Goal: Information Seeking & Learning: Understand process/instructions

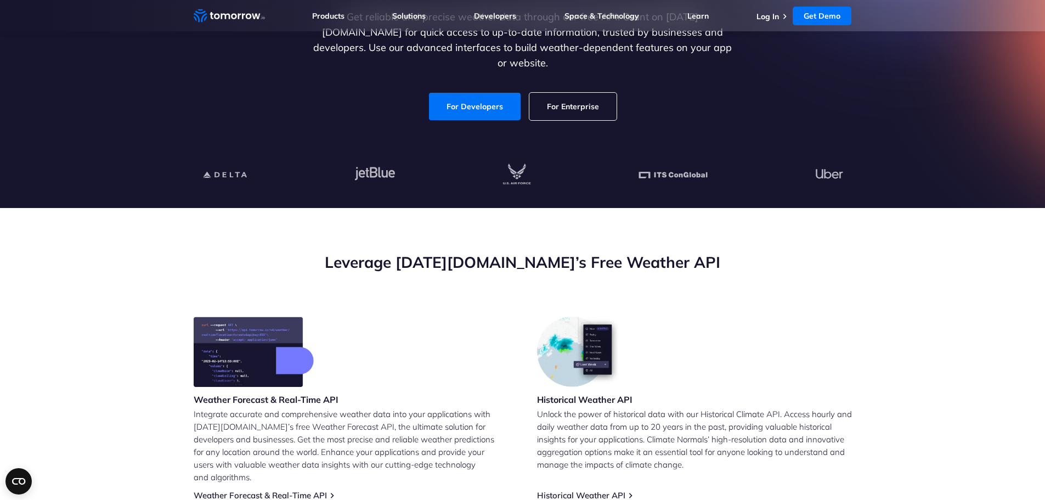
scroll to position [219, 0]
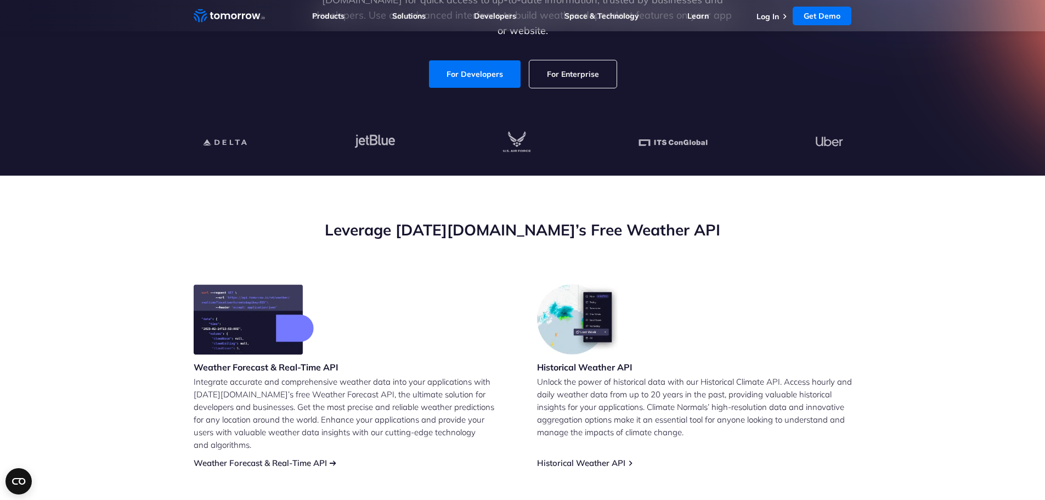
click at [302, 457] on link "Weather Forecast & Real-Time API" at bounding box center [260, 462] width 133 height 10
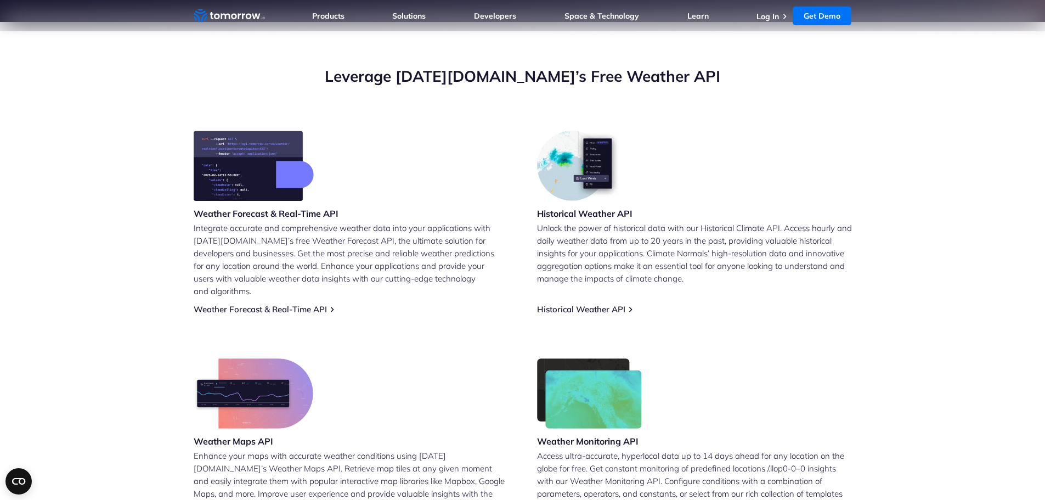
scroll to position [494, 0]
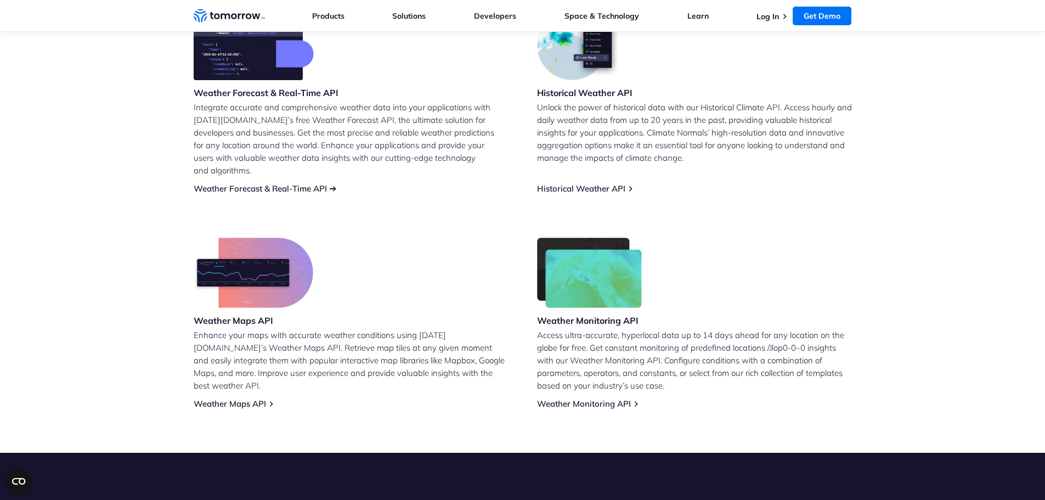
click at [278, 183] on link "Weather Forecast & Real-Time API" at bounding box center [260, 188] width 133 height 10
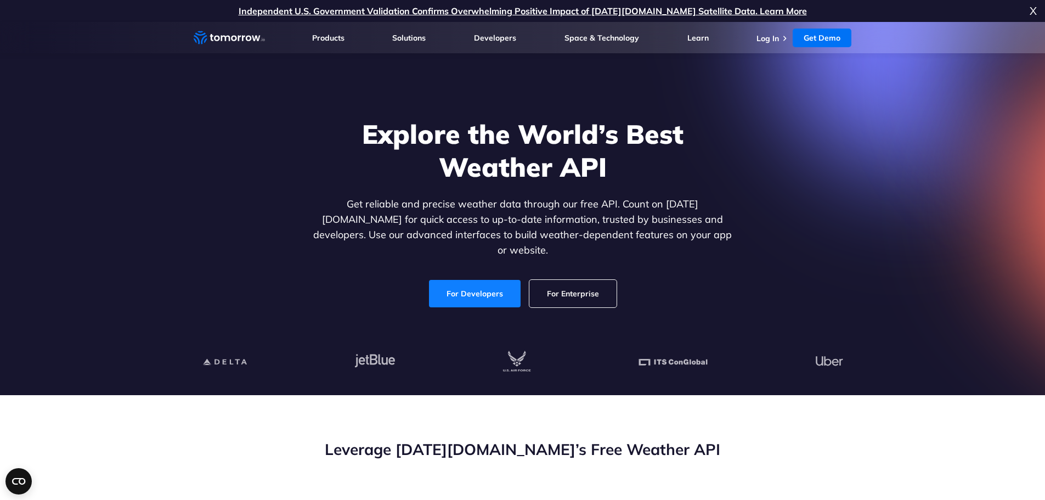
click at [486, 290] on link "For Developers" at bounding box center [475, 293] width 92 height 27
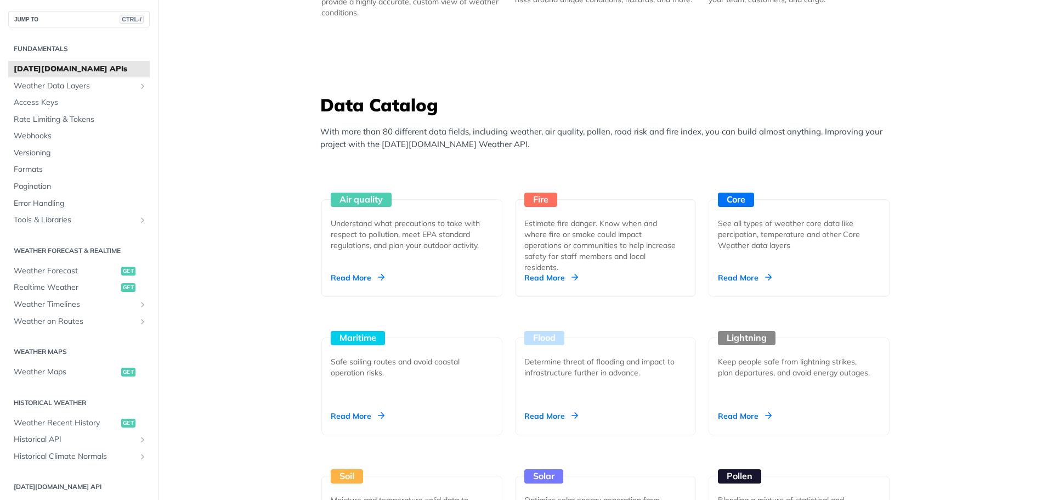
scroll to position [932, 0]
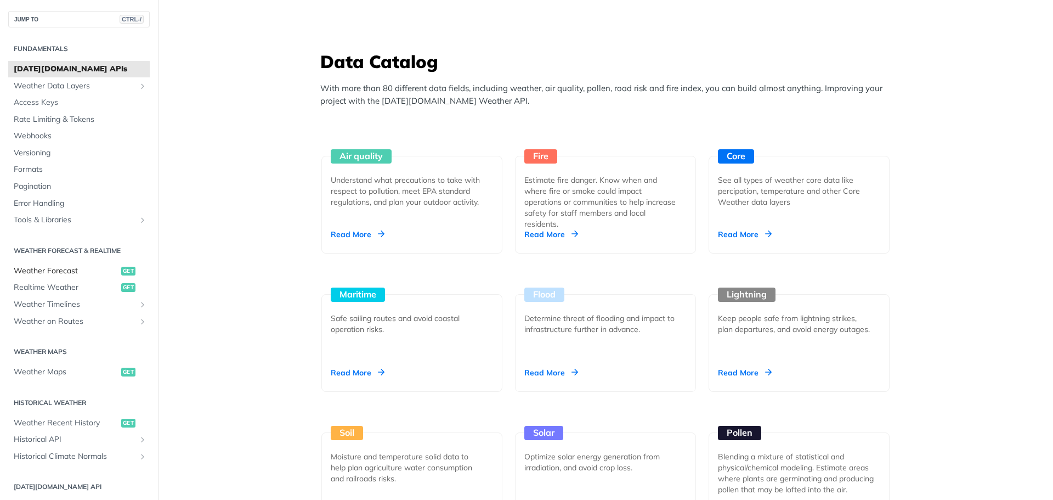
click at [83, 272] on span "Weather Forecast" at bounding box center [66, 270] width 105 height 11
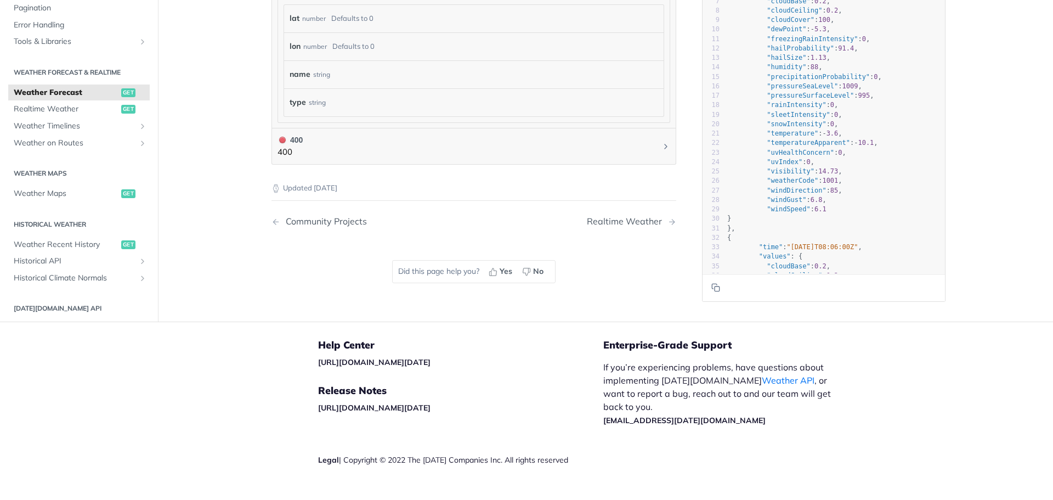
scroll to position [1097, 0]
click at [80, 125] on span "Weather Timelines" at bounding box center [75, 124] width 122 height 11
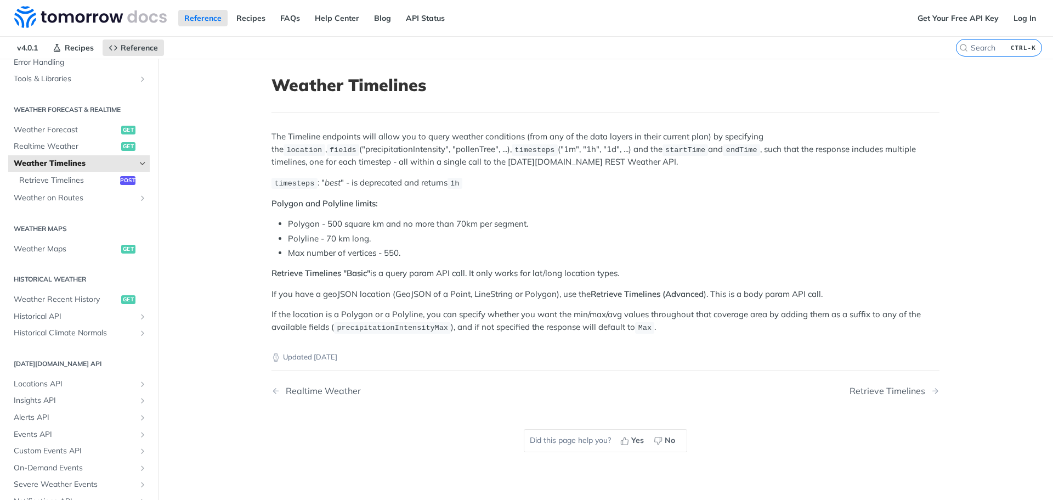
scroll to position [219, 0]
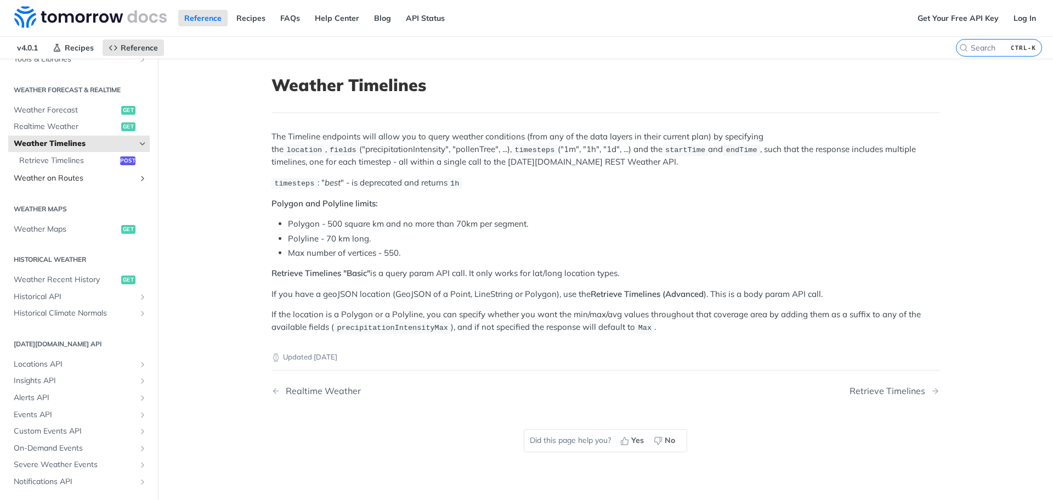
click at [115, 176] on span "Weather on Routes" at bounding box center [75, 178] width 122 height 11
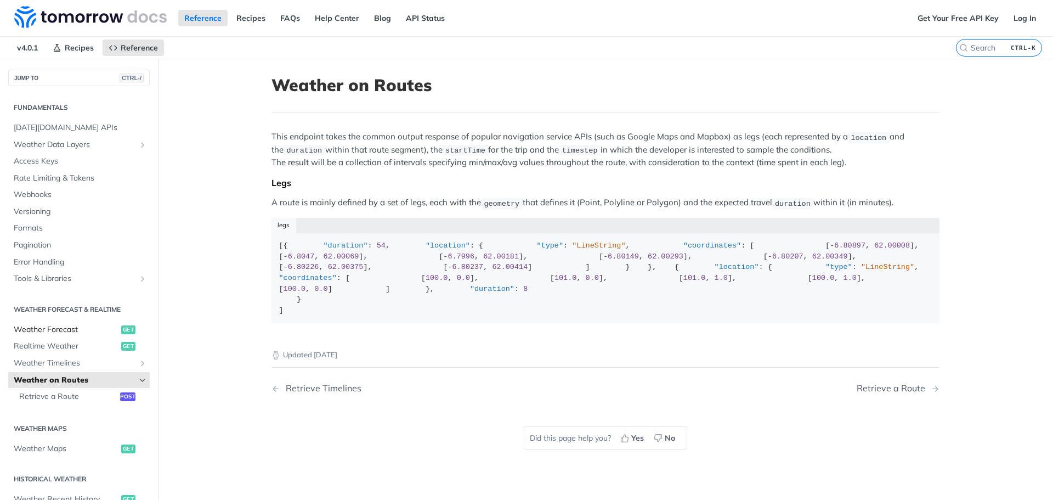
click at [87, 330] on span "Weather Forecast" at bounding box center [66, 329] width 105 height 11
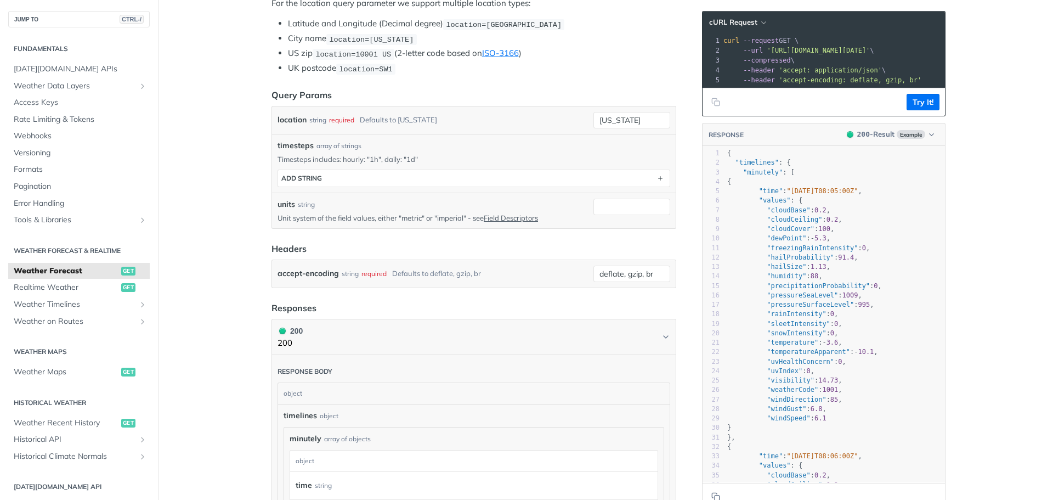
scroll to position [274, 0]
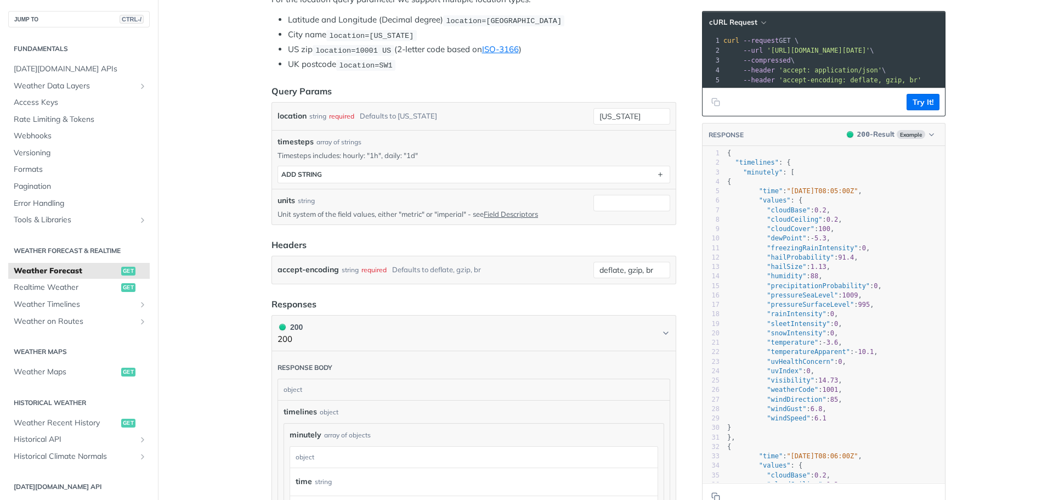
click at [780, 412] on span ""windGust"" at bounding box center [786, 409] width 39 height 8
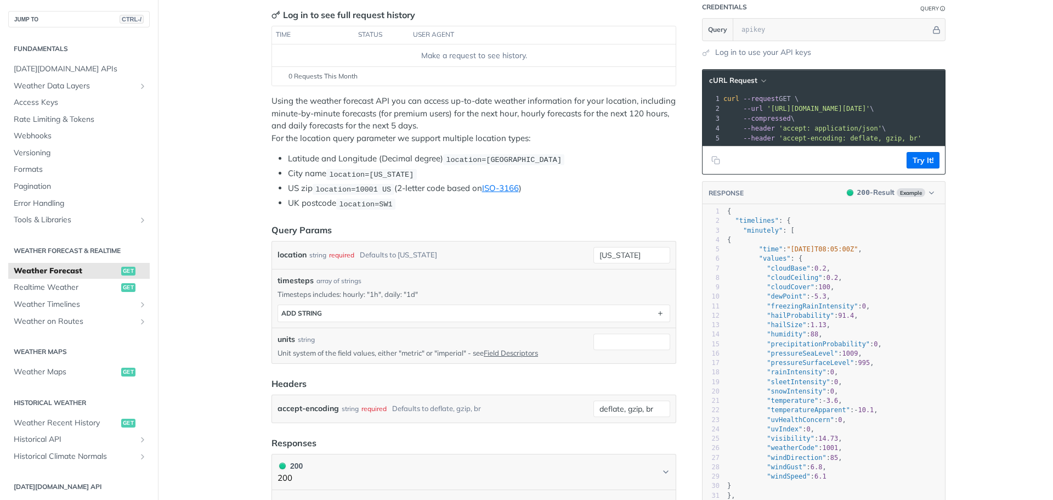
scroll to position [55, 0]
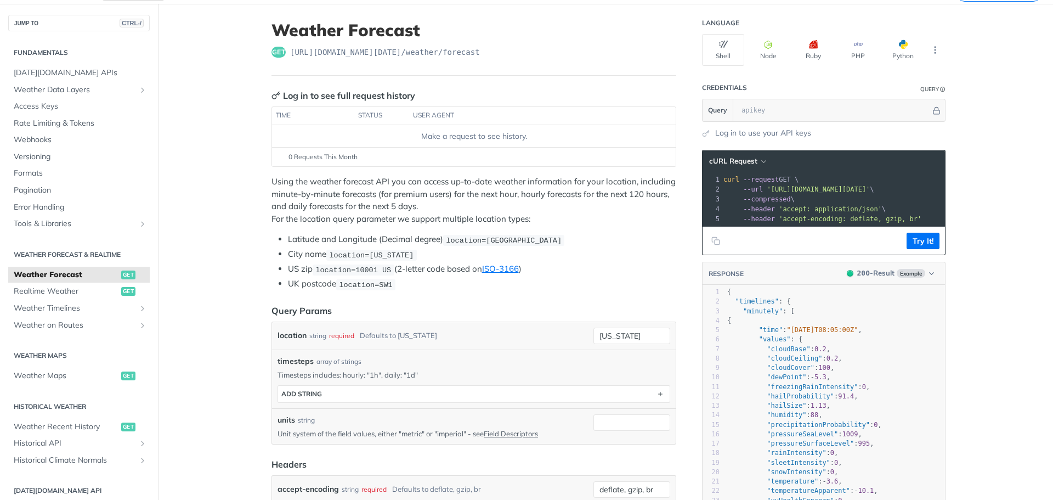
click at [464, 236] on span "location=42.3478, -71.0466" at bounding box center [504, 240] width 116 height 8
click at [924, 242] on button "Try It!" at bounding box center [923, 241] width 33 height 16
click at [756, 107] on input "text" at bounding box center [833, 110] width 195 height 22
click at [507, 236] on span "location=42.3478, -71.0466" at bounding box center [504, 240] width 116 height 8
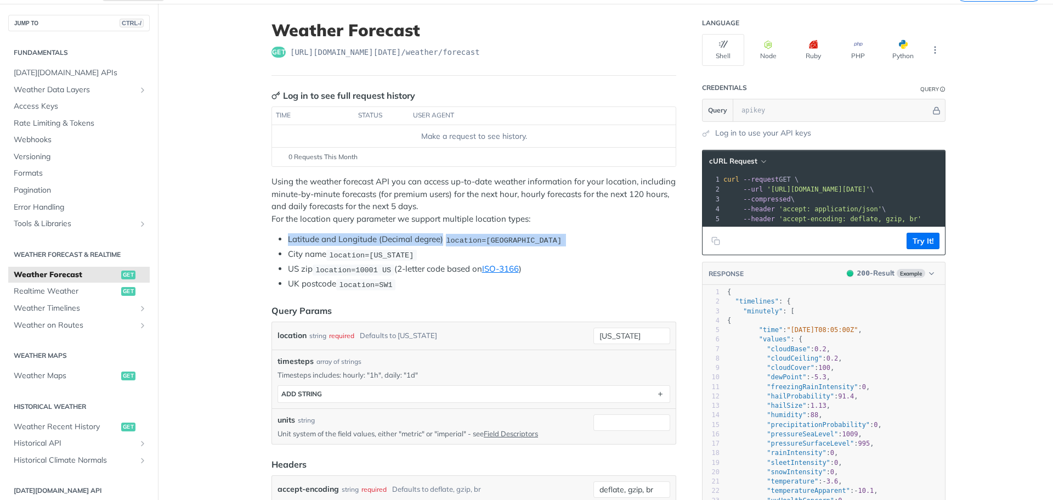
click at [507, 236] on span "location=42.3478, -71.0466" at bounding box center [504, 240] width 116 height 8
click at [516, 233] on li "Latitude and Longitude (Decimal degree) location=42.3478, -71.0466" at bounding box center [482, 239] width 388 height 13
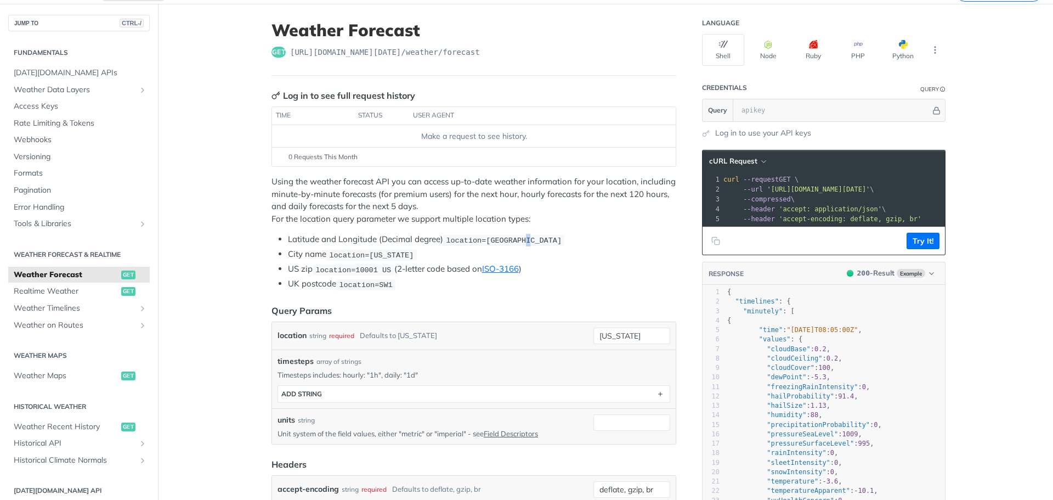
click at [516, 233] on li "Latitude and Longitude (Decimal degree) location=42.3478, -71.0466" at bounding box center [482, 239] width 388 height 13
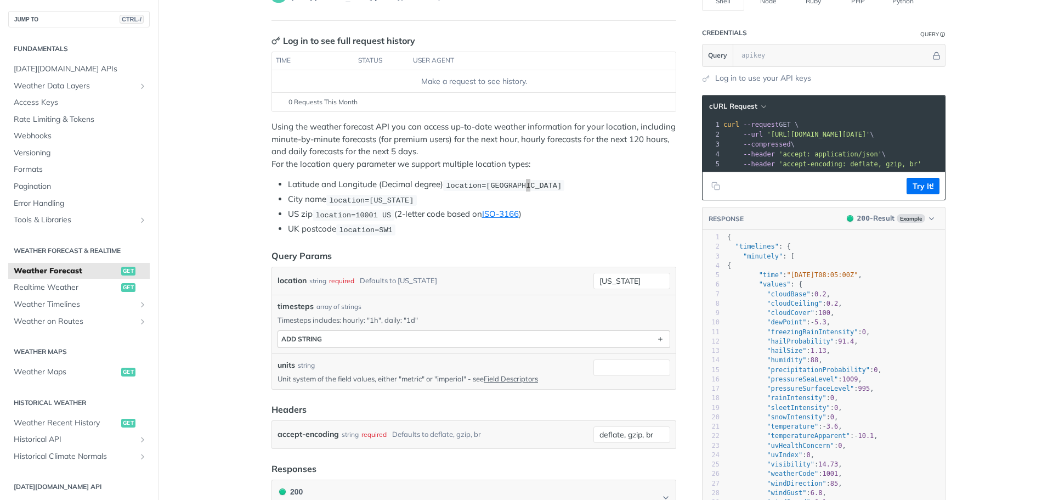
scroll to position [0, 0]
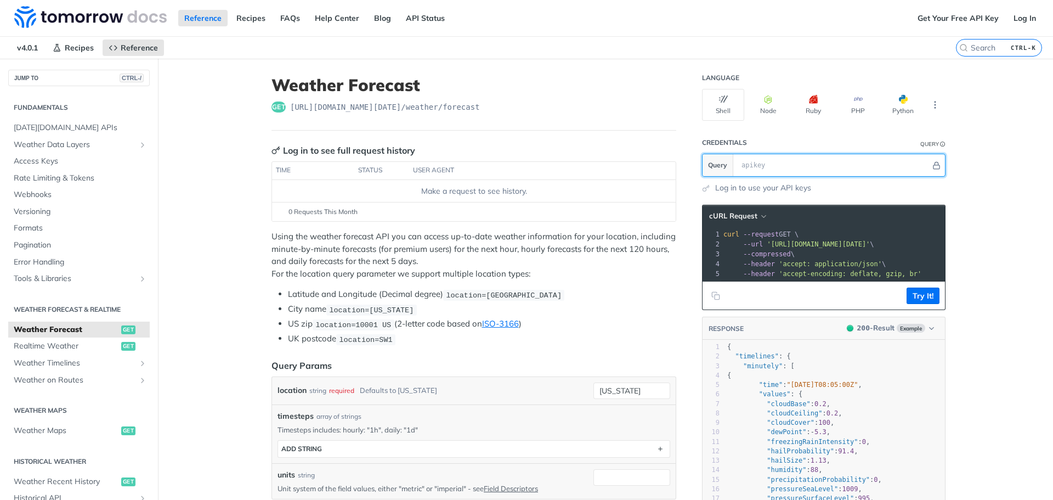
click at [751, 168] on input "text" at bounding box center [833, 165] width 195 height 22
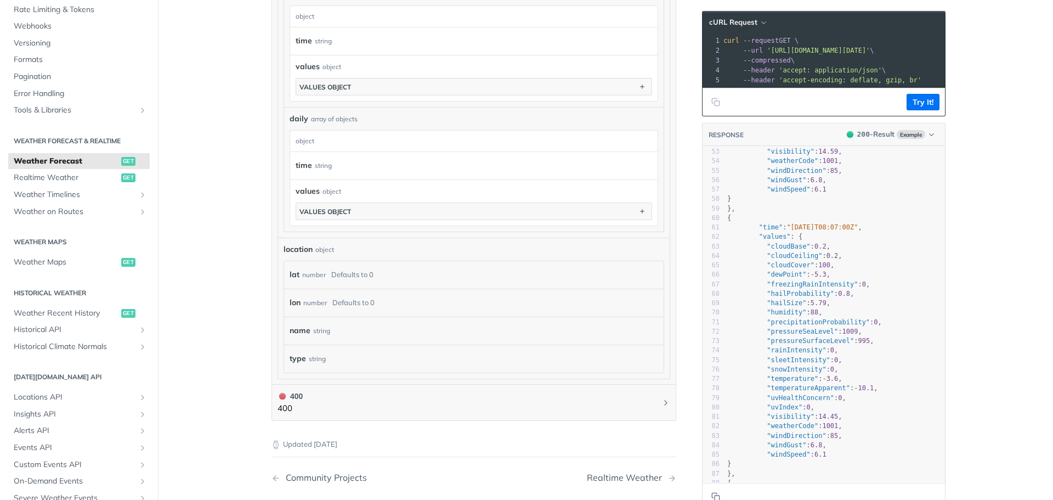
scroll to position [385, 0]
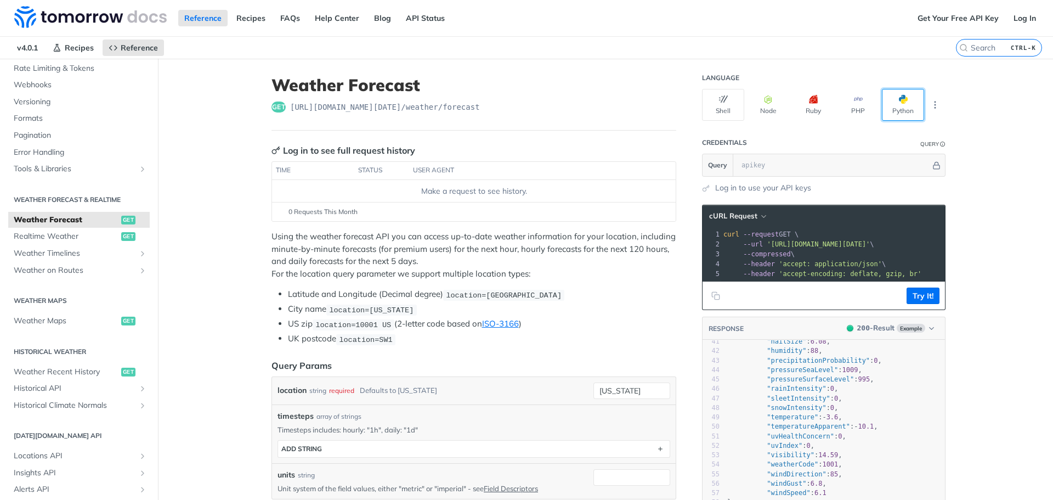
click at [909, 110] on button "Python" at bounding box center [903, 105] width 42 height 32
